Goal: Obtain resource: Obtain resource

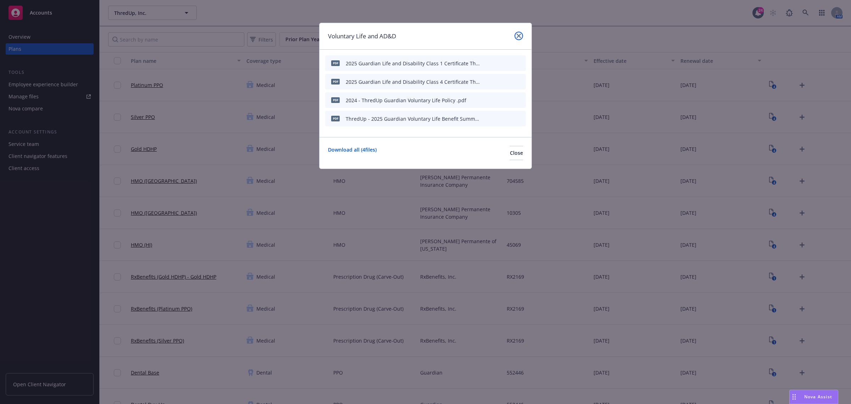
click at [519, 35] on icon "close" at bounding box center [519, 36] width 4 height 4
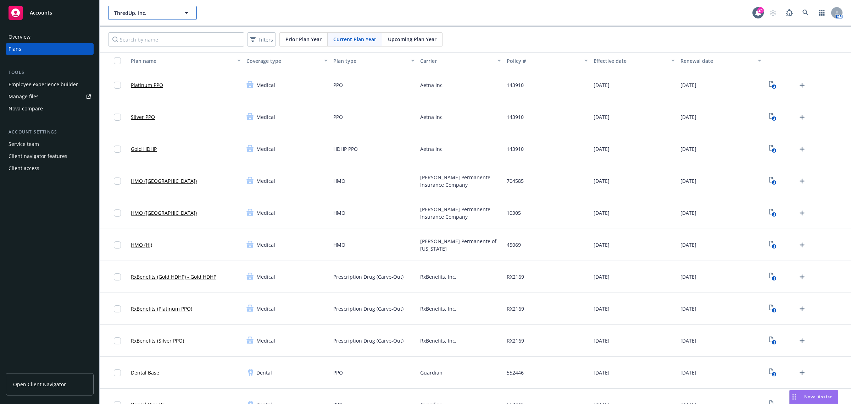
click at [169, 11] on span "ThredUp, Inc." at bounding box center [144, 12] width 61 height 7
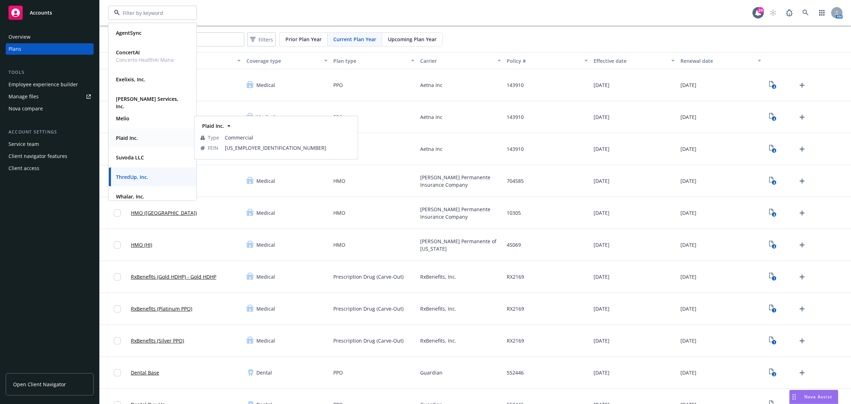
drag, startPoint x: 128, startPoint y: 141, endPoint x: 230, endPoint y: 141, distance: 101.5
click at [128, 141] on span "Plaid Inc." at bounding box center [127, 137] width 22 height 7
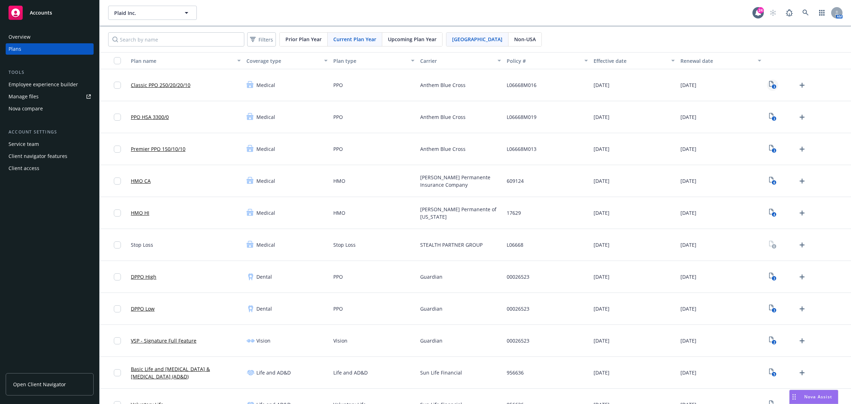
click at [769, 85] on icon "3" at bounding box center [772, 85] width 7 height 8
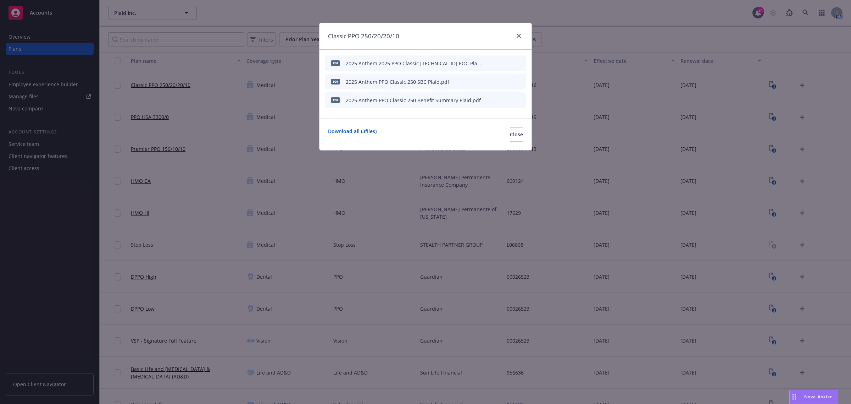
click at [510, 80] on icon "preview file" at bounding box center [508, 81] width 6 height 5
click at [508, 102] on button at bounding box center [509, 99] width 6 height 7
click at [506, 101] on icon "preview file" at bounding box center [508, 99] width 6 height 5
click at [508, 63] on icon "preview file" at bounding box center [508, 62] width 6 height 5
click at [515, 35] on link "close" at bounding box center [519, 36] width 9 height 9
